Goal: Information Seeking & Learning: Learn about a topic

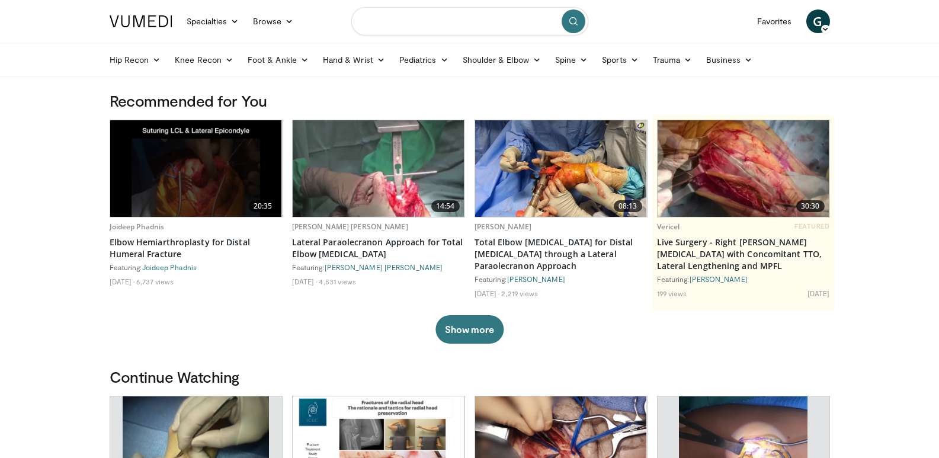
click at [451, 27] on input "Search topics, interventions" at bounding box center [469, 21] width 237 height 28
type input "**********"
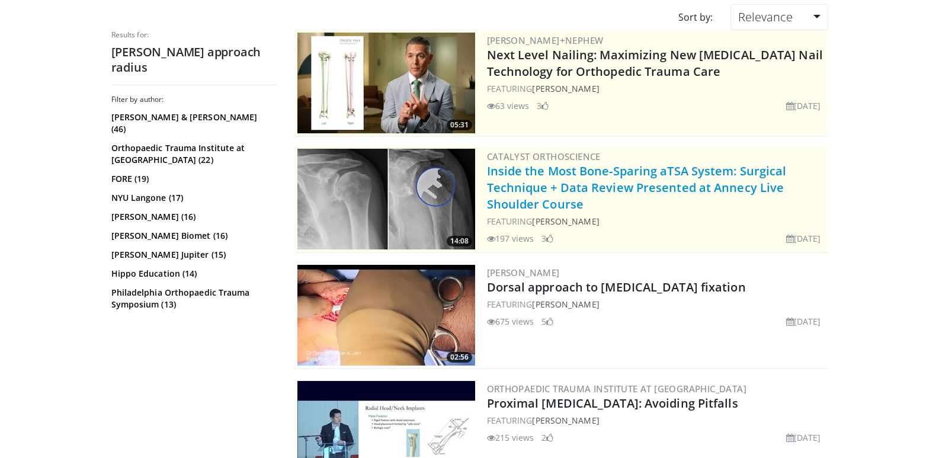
scroll to position [178, 0]
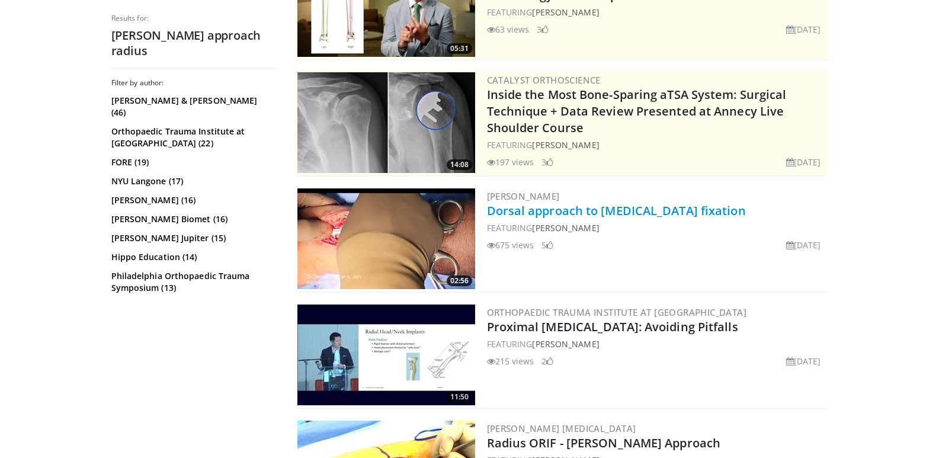
click at [595, 213] on link "Dorsal approach to distal radius fracture fixation" at bounding box center [616, 211] width 259 height 16
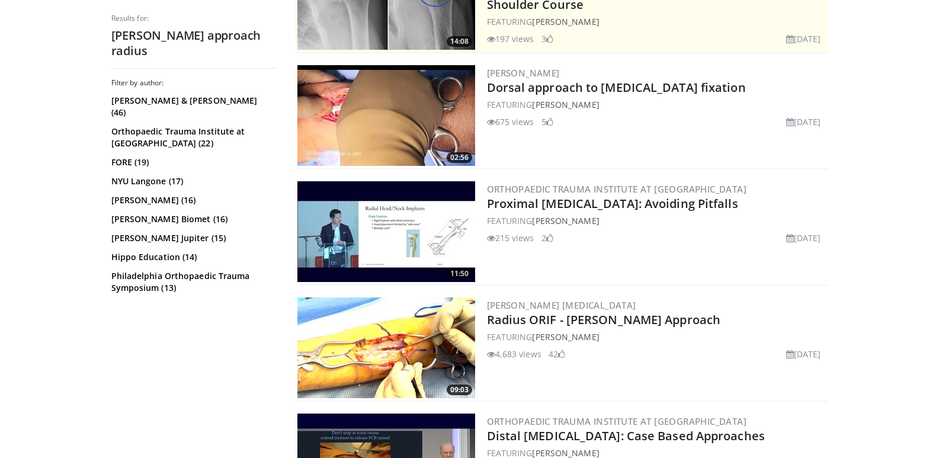
scroll to position [356, 0]
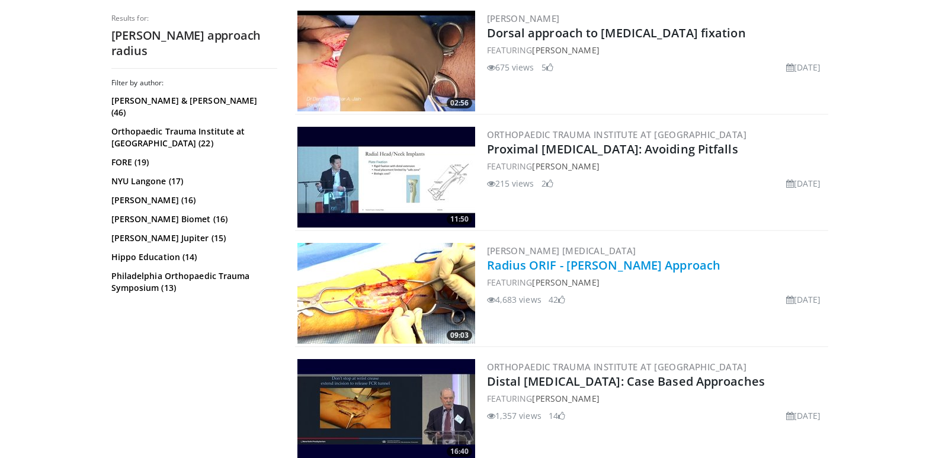
click at [629, 264] on link "Radius ORIF - Dorsal Thompson Approach" at bounding box center [604, 265] width 234 height 16
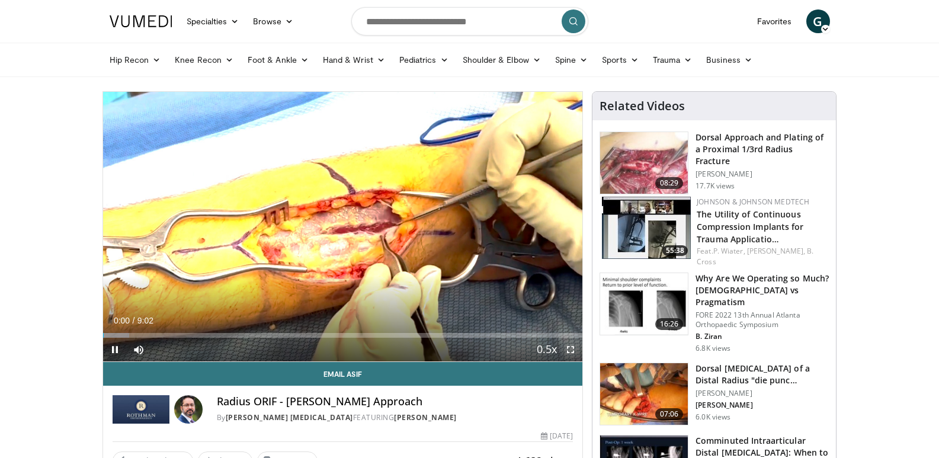
click at [572, 352] on span "Video Player" at bounding box center [571, 350] width 24 height 24
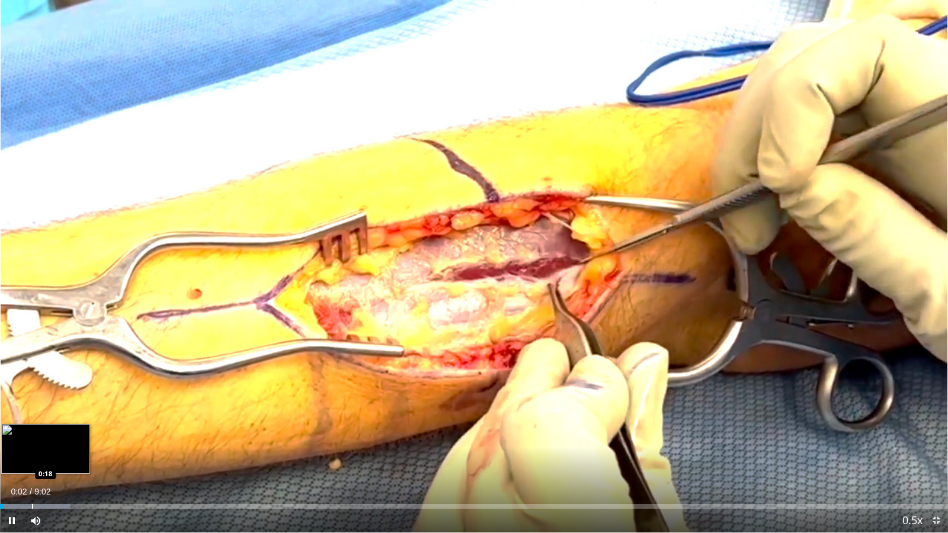
click at [32, 457] on div "Loaded : 7.35% 0:02 0:18" at bounding box center [474, 503] width 948 height 11
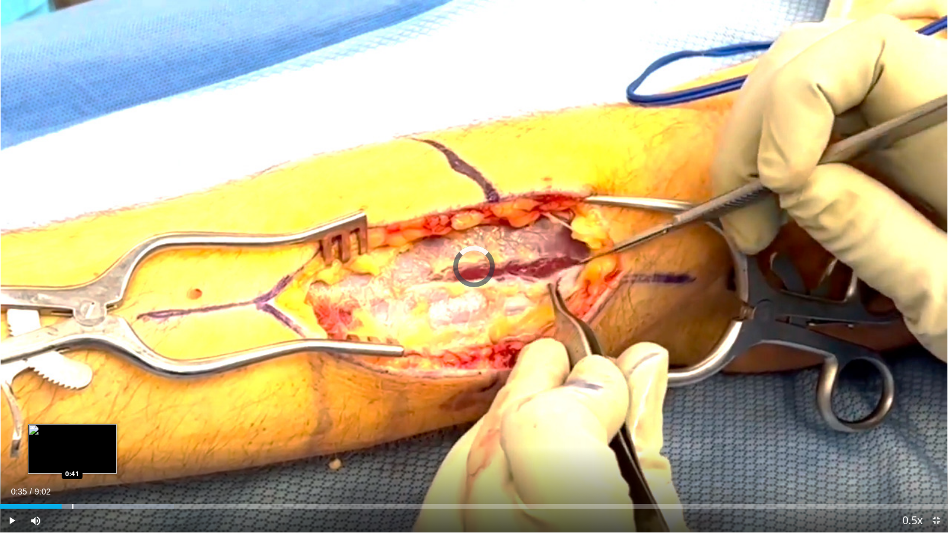
click at [72, 457] on div "Loaded : 18.39% 0:35 0:41" at bounding box center [474, 503] width 948 height 11
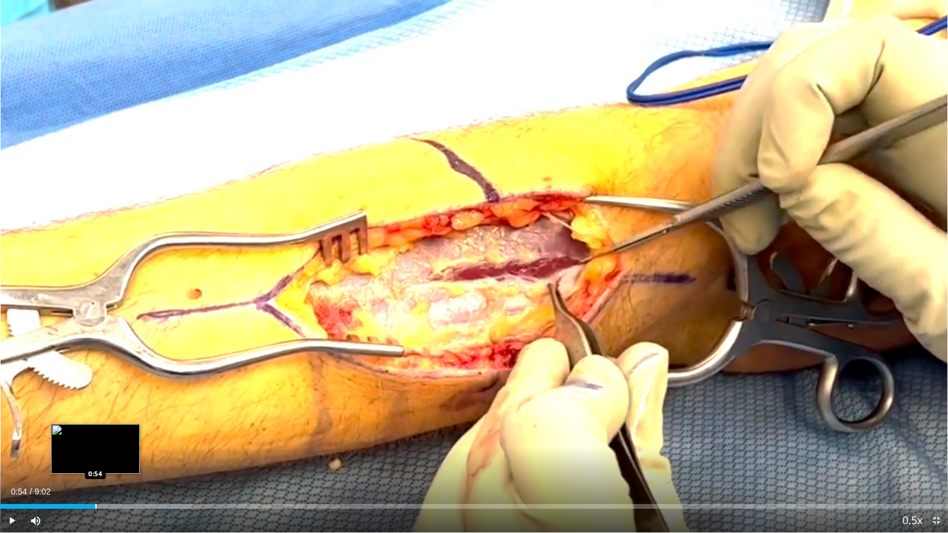
click at [95, 457] on div "Progress Bar" at bounding box center [95, 506] width 1 height 5
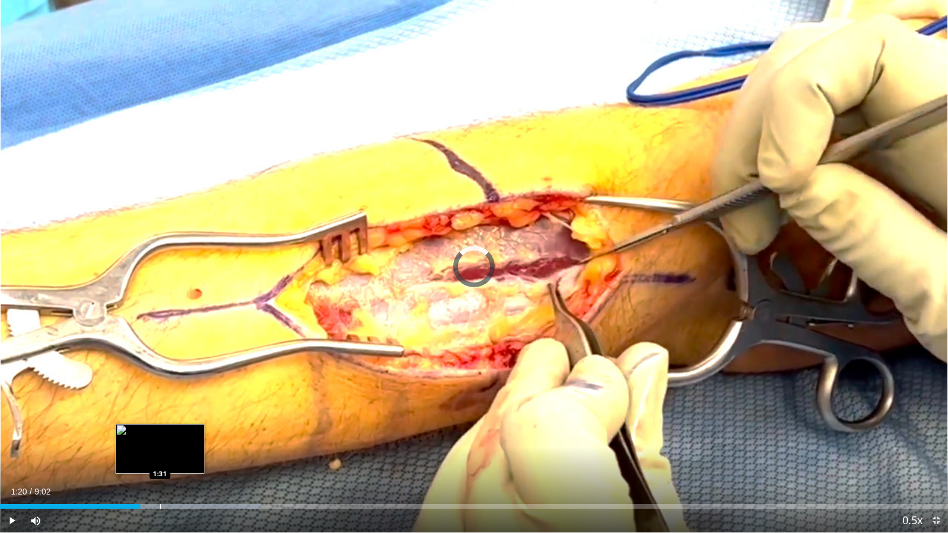
click at [161, 457] on div "Progress Bar" at bounding box center [160, 506] width 1 height 5
click at [181, 457] on div "Loaded : 29.44% 1:32 1:43" at bounding box center [474, 503] width 948 height 11
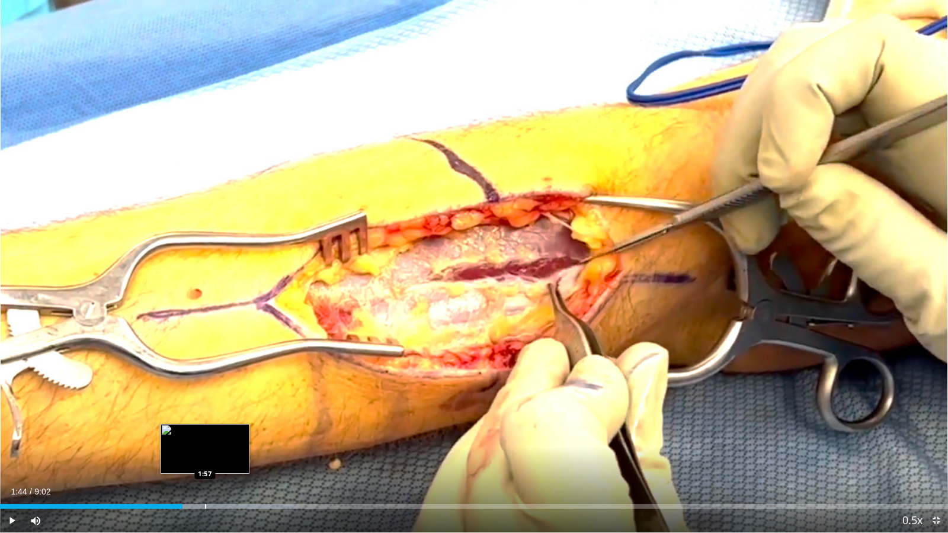
click at [205, 457] on div "Loaded : 31.28% 1:44 1:57" at bounding box center [474, 503] width 948 height 11
click at [234, 457] on div "Loaded : 33.12% 2:13 2:13" at bounding box center [474, 503] width 948 height 11
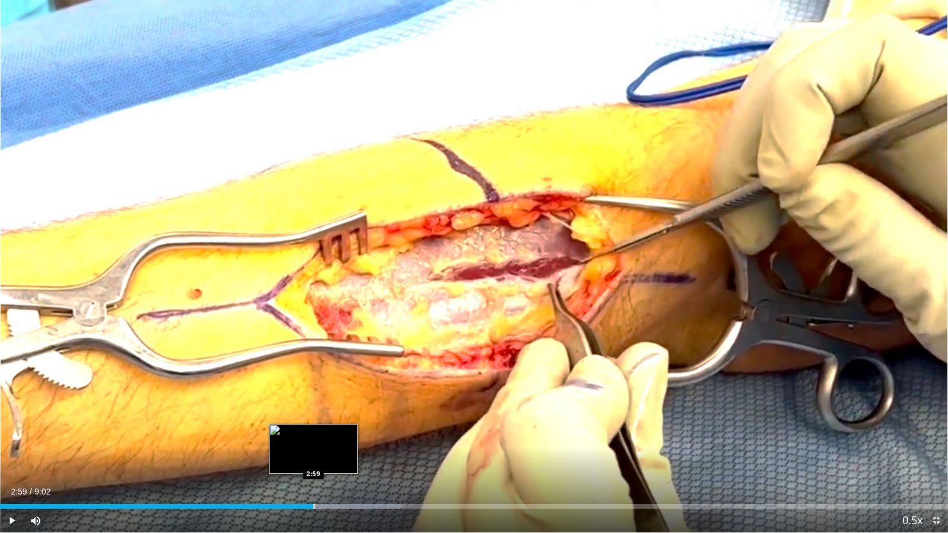
click at [313, 457] on div "Loaded : 42.32% 2:59 2:59" at bounding box center [474, 503] width 948 height 11
click at [300, 457] on div "Loaded : 46.00% 3:01 2:51" at bounding box center [474, 503] width 948 height 11
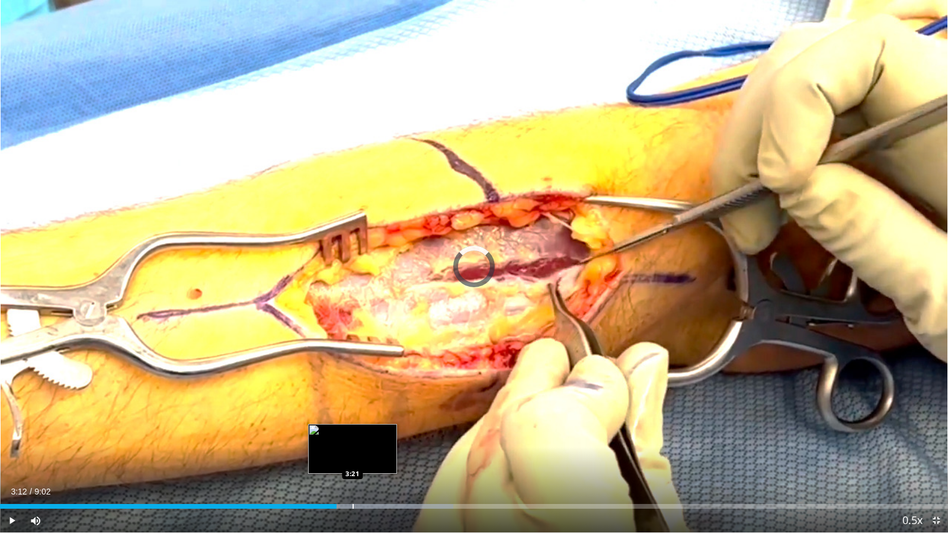
click at [353, 457] on div "Loaded : 47.84% 3:21 3:21" at bounding box center [474, 503] width 948 height 11
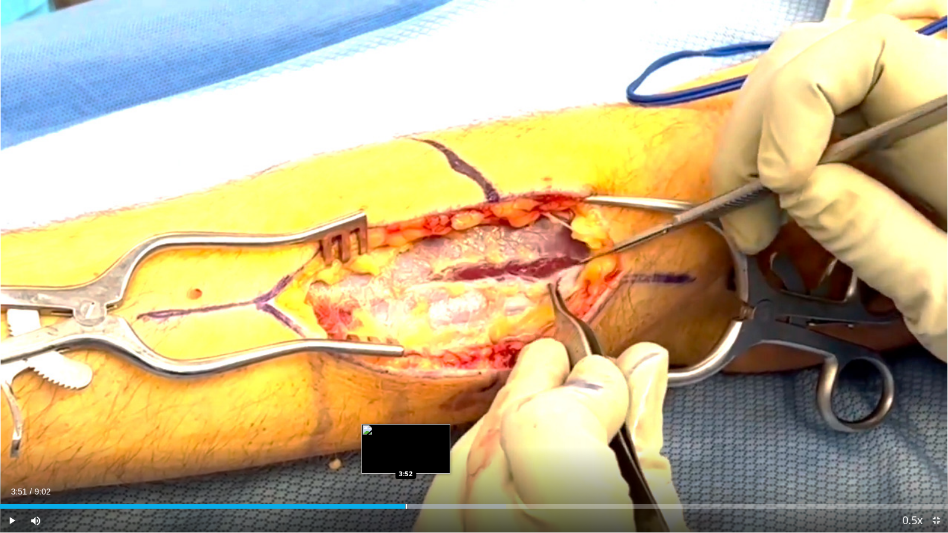
click at [405, 457] on div "Progress Bar" at bounding box center [420, 506] width 171 height 5
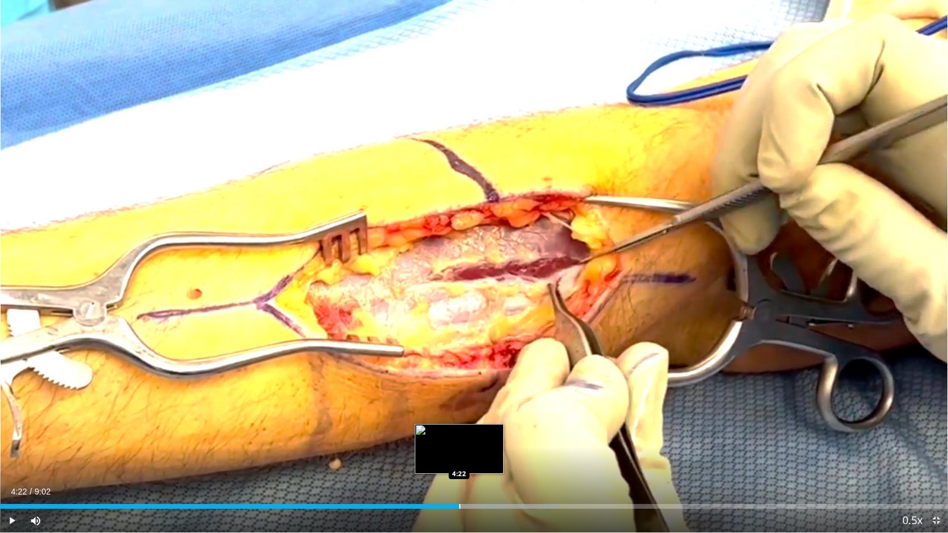
click at [459, 457] on div "Progress Bar" at bounding box center [459, 506] width 1 height 5
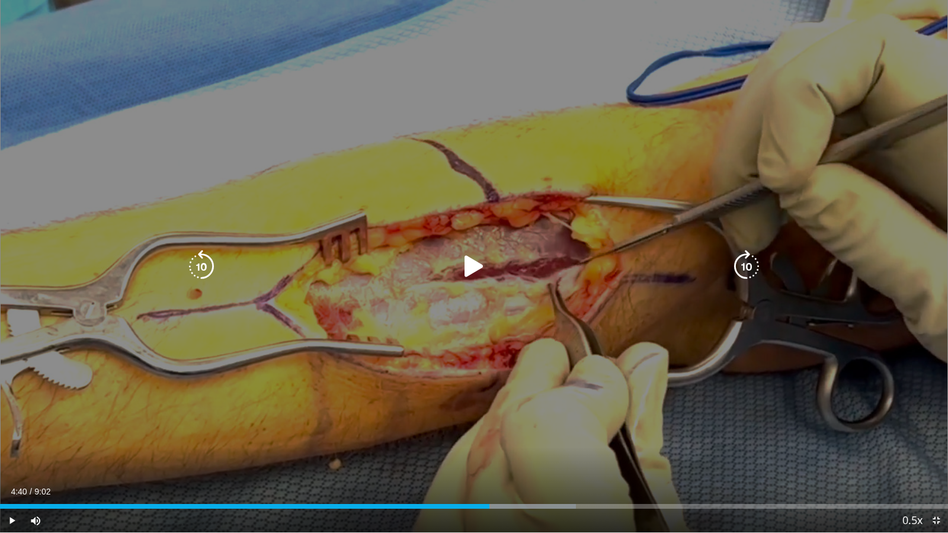
drag, startPoint x: 489, startPoint y: 503, endPoint x: 518, endPoint y: 511, distance: 29.5
click at [491, 457] on div "Loaded : 60.72% 4:40 4:40" at bounding box center [474, 503] width 948 height 11
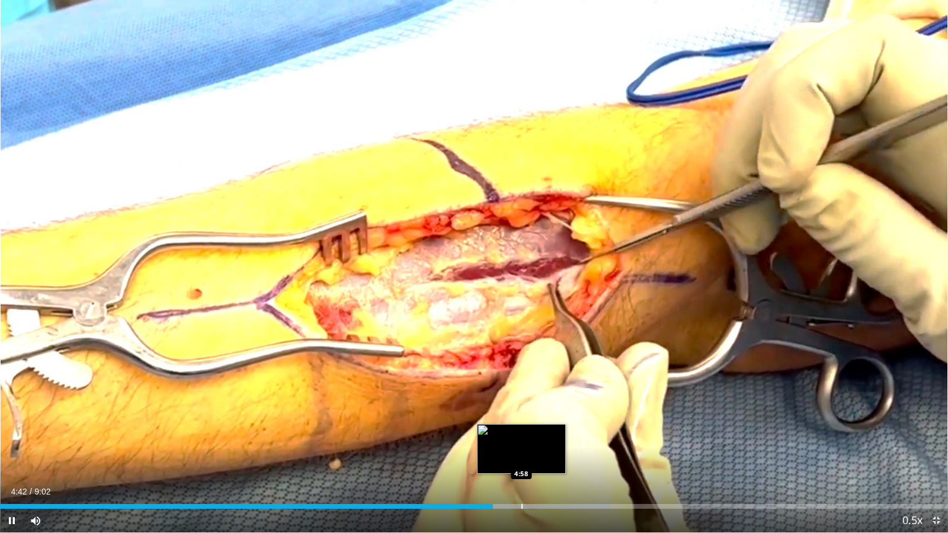
click at [521, 457] on div "Loaded : 64.40% 4:42 4:58" at bounding box center [474, 506] width 948 height 5
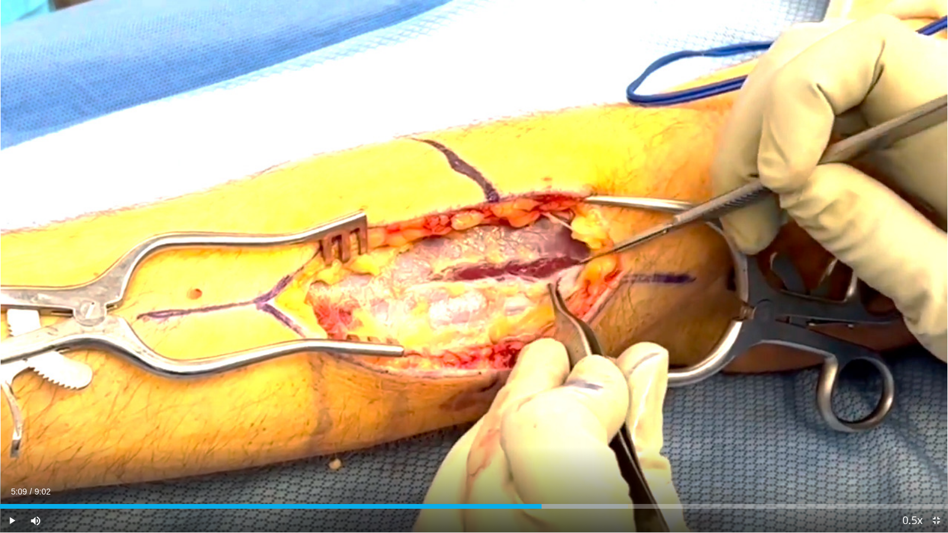
click at [542, 457] on div "Progress Bar" at bounding box center [542, 506] width 1 height 5
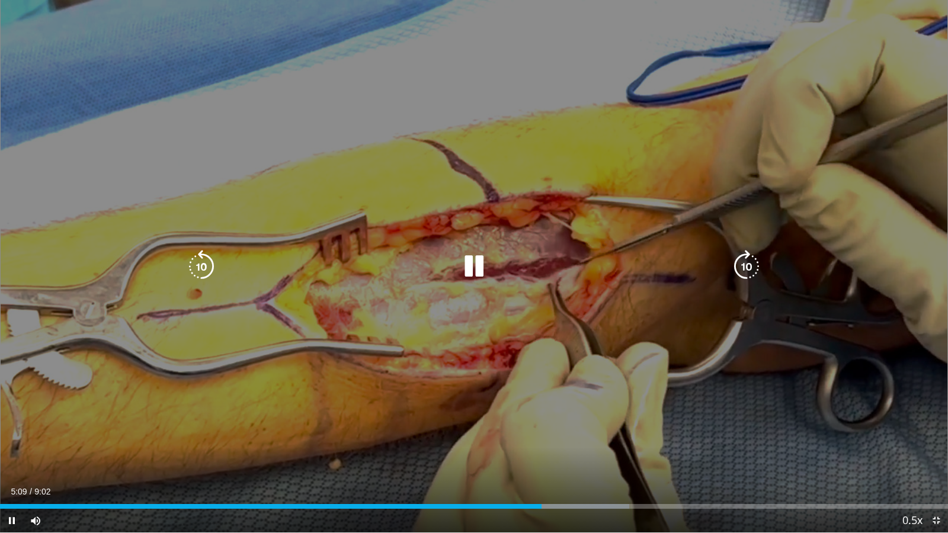
click at [562, 457] on div "Current Time 5:09 / Duration 9:02 Pause Skip Backward Skip Forward Mute 100% Lo…" at bounding box center [474, 521] width 948 height 24
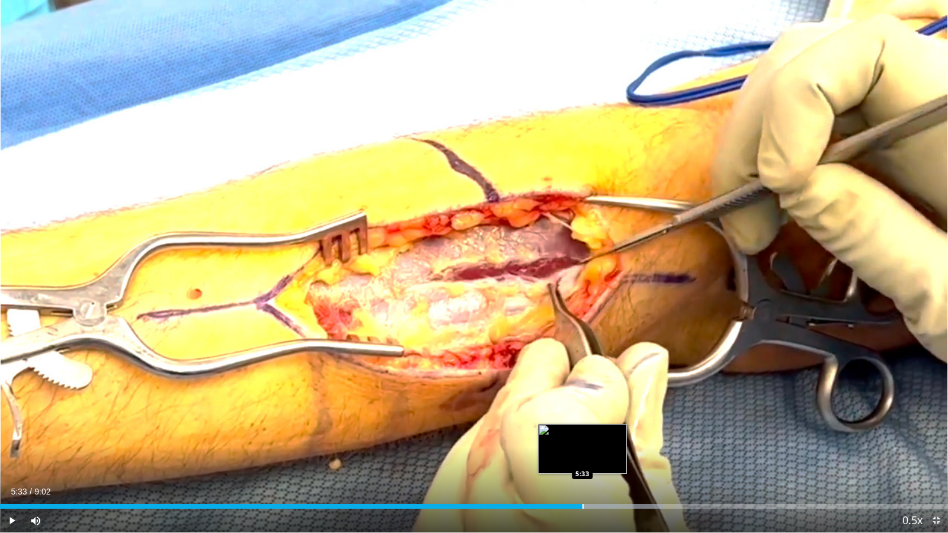
click at [583, 457] on div "Progress Bar" at bounding box center [583, 506] width 1 height 5
click at [599, 457] on div "Progress Bar" at bounding box center [599, 506] width 1 height 5
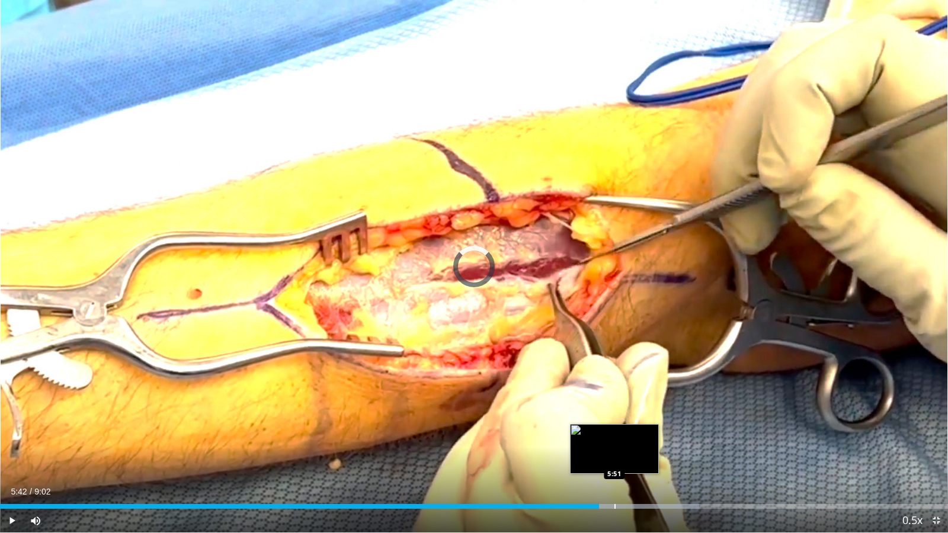
click at [615, 457] on div "Progress Bar" at bounding box center [615, 506] width 1 height 5
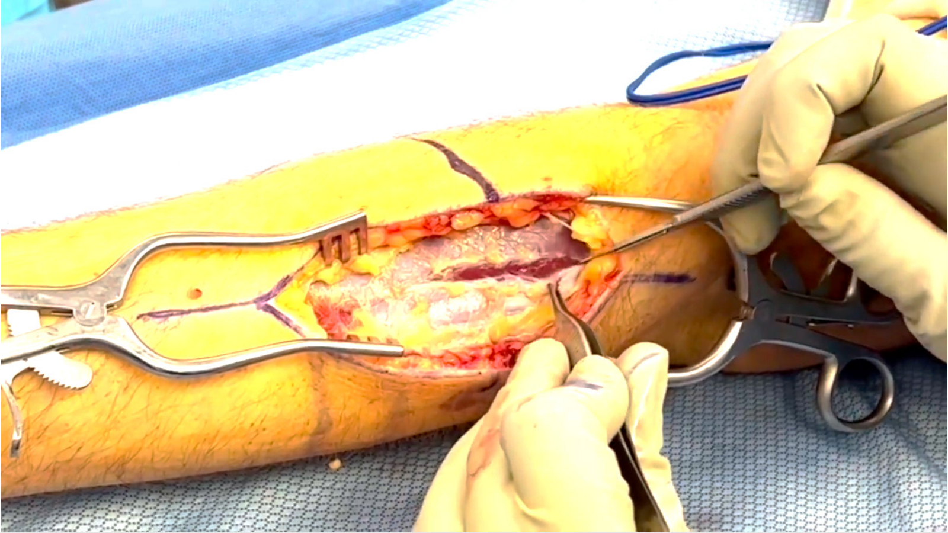
click at [644, 457] on video-js "**********" at bounding box center [474, 266] width 948 height 533
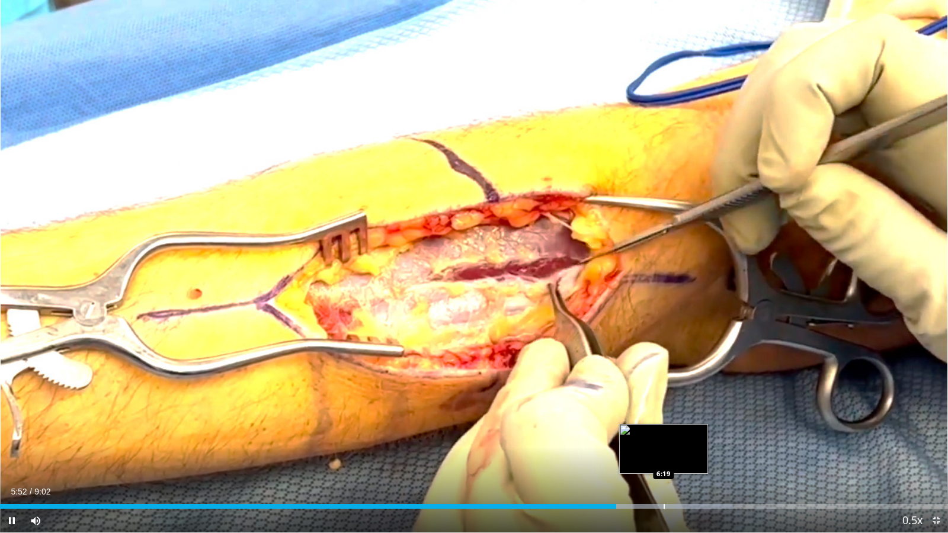
click at [663, 457] on div "Loaded : 77.29% 5:52 6:19" at bounding box center [474, 503] width 948 height 11
click at [695, 457] on div "Progress Bar" at bounding box center [695, 506] width 1 height 5
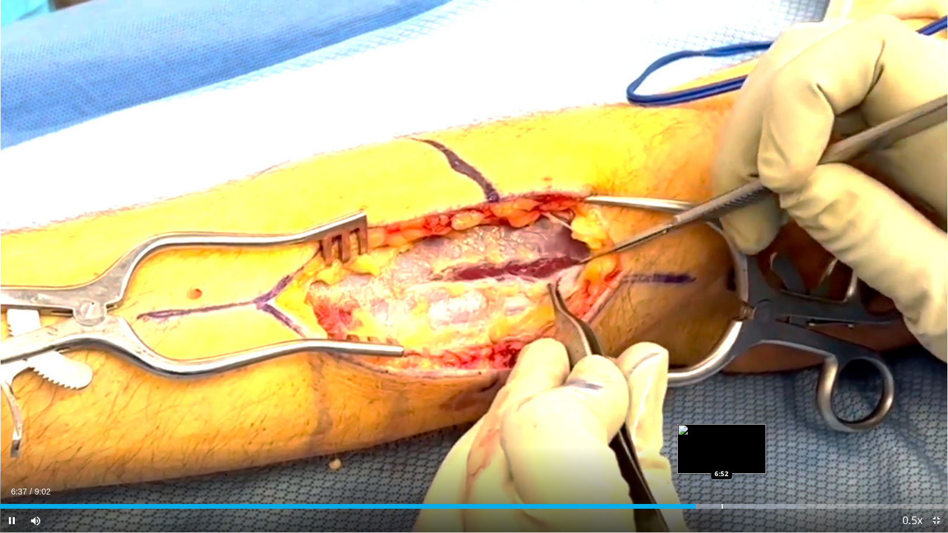
click at [722, 457] on div "Progress Bar" at bounding box center [722, 506] width 1 height 5
click at [751, 457] on div "Current Time 6:53 / Duration 9:02 Pause Skip Backward Skip Forward Mute 100% Lo…" at bounding box center [474, 521] width 948 height 24
click at [757, 457] on div "Current Time 6:53 / Duration 9:02 Pause Skip Backward Skip Forward Mute 100% Lo…" at bounding box center [474, 521] width 948 height 24
